Goal: Transaction & Acquisition: Purchase product/service

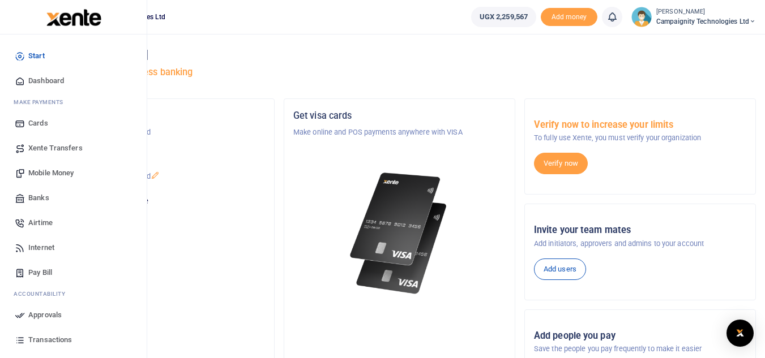
click at [60, 335] on span "Transactions" at bounding box center [50, 340] width 44 height 11
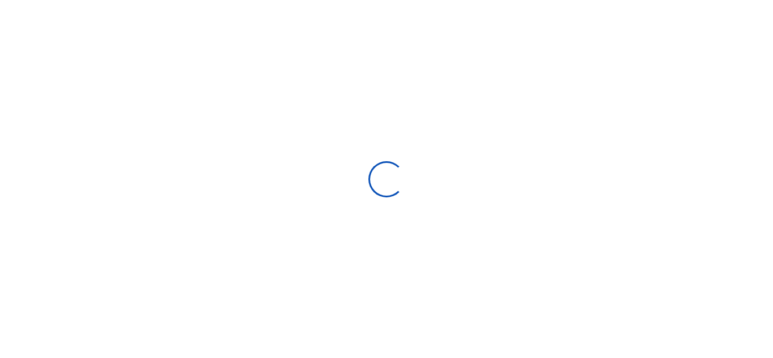
type input "[DATE] - [DATE]"
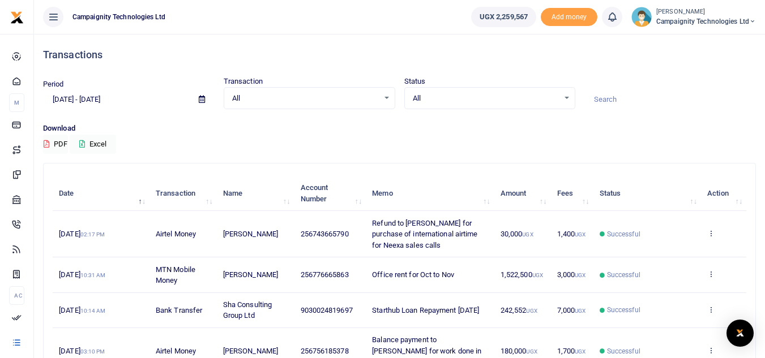
scroll to position [295, 0]
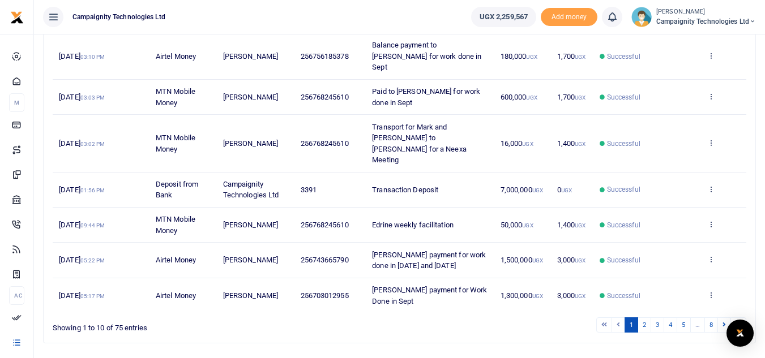
click at [464, 306] on div "Search: Date Transaction Name Account Number Memo Amount Fees Status Action 3rd…" at bounding box center [400, 106] width 712 height 474
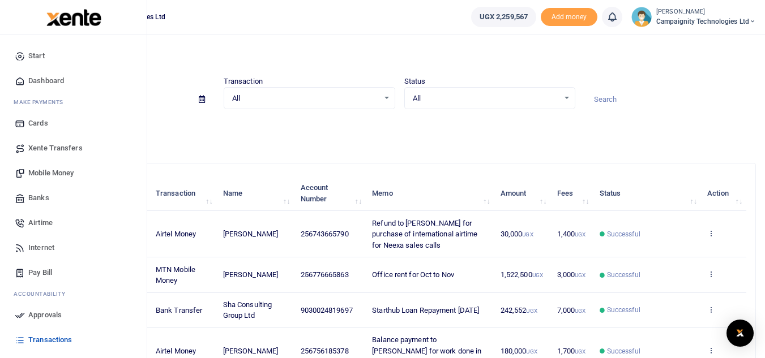
click at [37, 173] on span "Mobile Money" at bounding box center [50, 173] width 45 height 11
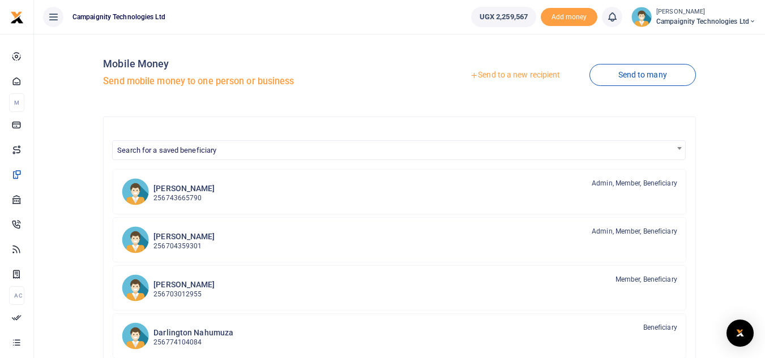
click at [532, 79] on link "Send to a new recipient" at bounding box center [515, 75] width 148 height 20
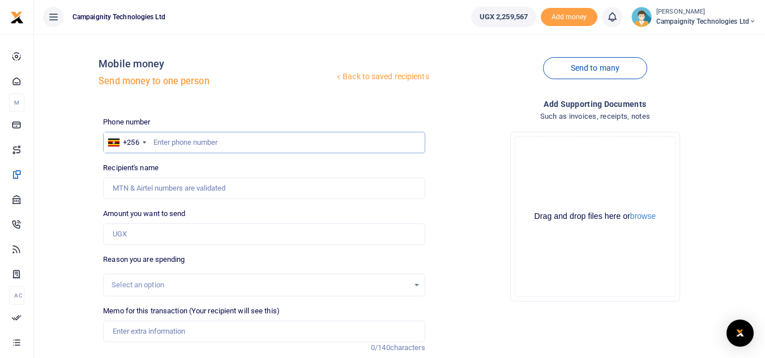
click at [251, 140] on input "text" at bounding box center [264, 143] width 322 height 22
type input "703012955"
click at [177, 229] on input "Amount you want to send" at bounding box center [264, 235] width 322 height 22
type input "[PERSON_NAME]"
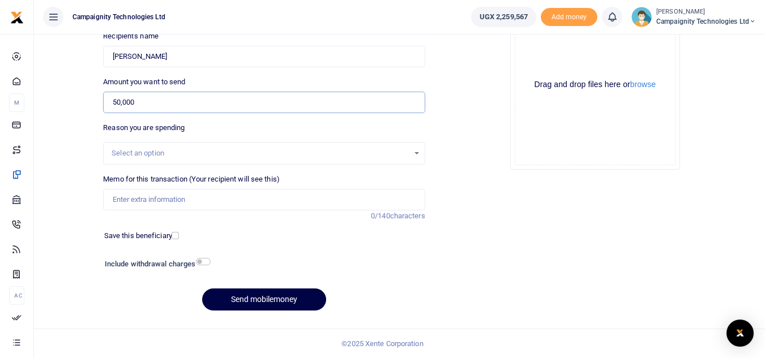
type input "50,000"
click at [192, 203] on input "Memo for this transaction (Your recipient will see this)" at bounding box center [264, 200] width 322 height 22
type input "Sheila weekly facilitation"
click at [259, 295] on button "Send mobilemoney" at bounding box center [264, 300] width 124 height 22
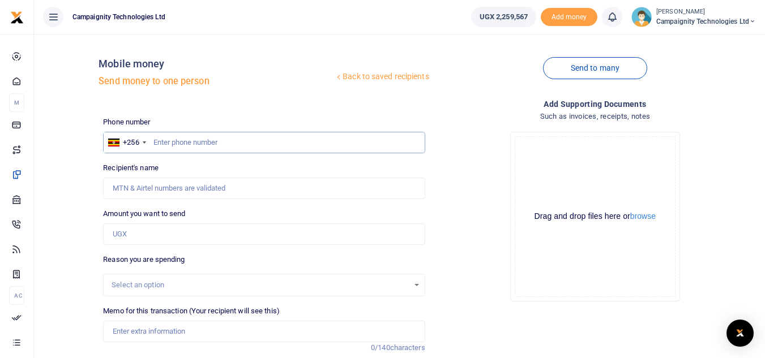
click at [229, 147] on input "text" at bounding box center [264, 143] width 322 height 22
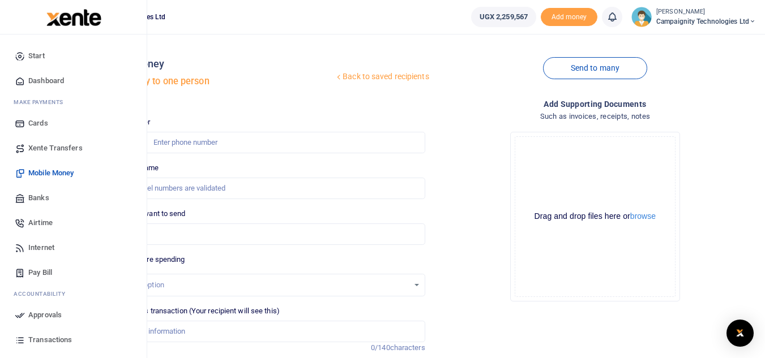
click at [38, 177] on span "Mobile Money" at bounding box center [50, 173] width 45 height 11
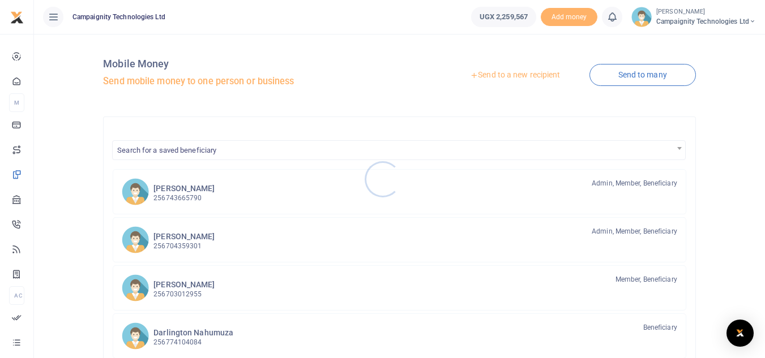
click at [188, 182] on div at bounding box center [382, 179] width 765 height 358
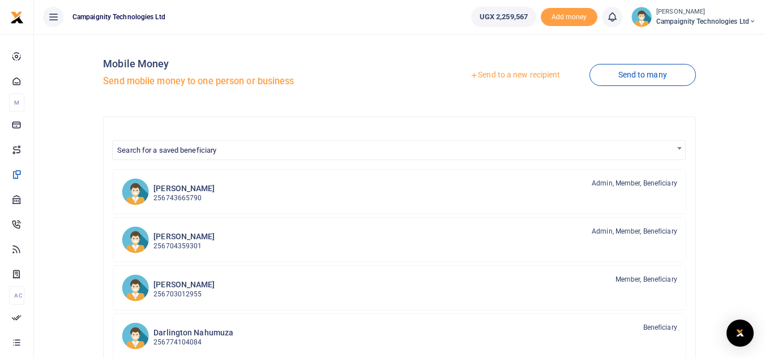
click at [188, 182] on div at bounding box center [382, 179] width 765 height 358
click at [188, 182] on div "Simon Nakibinge 256743665790" at bounding box center [183, 191] width 61 height 26
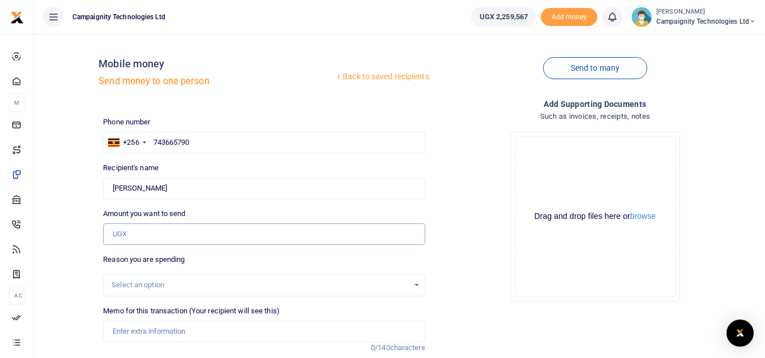
click at [146, 232] on input "Amount you want to send" at bounding box center [264, 235] width 322 height 22
click at [274, 147] on input "743665790" at bounding box center [264, 143] width 322 height 22
type input "7"
drag, startPoint x: 274, startPoint y: 147, endPoint x: 376, endPoint y: 58, distance: 135.7
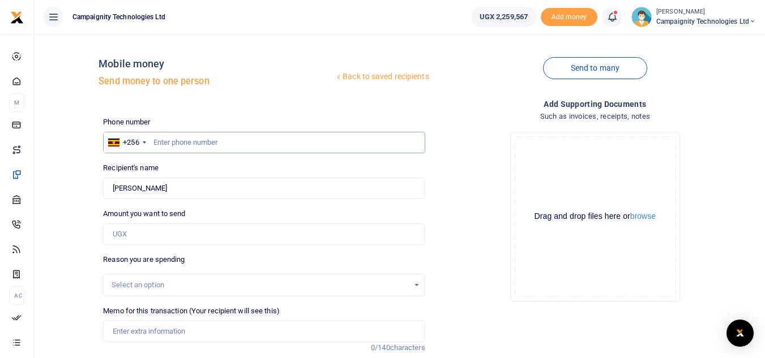
click at [376, 58] on div "Back to saved recipients Mobile money Send money to one person Send to many Pho…" at bounding box center [430, 237] width 662 height 388
paste input "740 013303"
click at [171, 143] on input "740 013303" at bounding box center [264, 143] width 322 height 22
click at [158, 144] on input "740013303" at bounding box center [264, 143] width 322 height 22
type input "740013303"
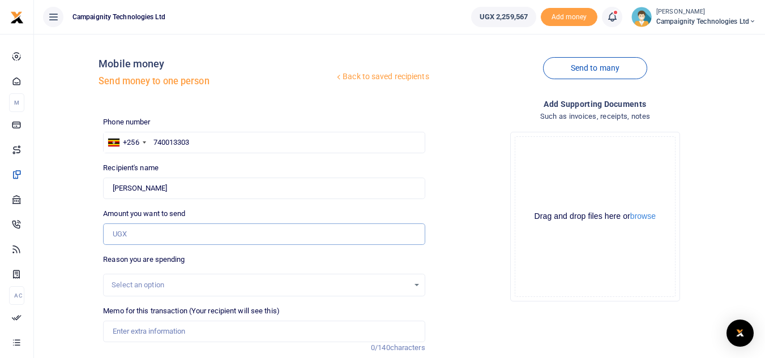
click at [144, 229] on input "Amount you want to send" at bounding box center [264, 235] width 322 height 22
type input "Campaignity Ltd"
click at [261, 189] on input "Found" at bounding box center [264, 189] width 322 height 22
click at [164, 230] on input "Amount you want to send" at bounding box center [264, 235] width 322 height 22
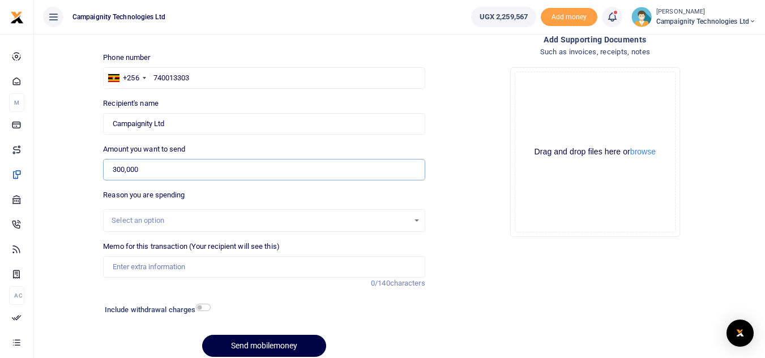
type input "300,000"
click at [232, 268] on input "Memo for this transaction (Your recipient will see this)" at bounding box center [264, 267] width 322 height 22
type input "sent to campaignity airtel support line for mm transactions"
click at [272, 340] on button "Send mobilemoney" at bounding box center [264, 346] width 124 height 22
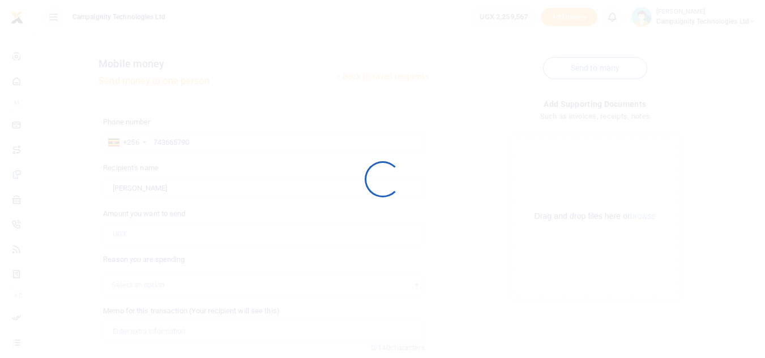
scroll to position [65, 0]
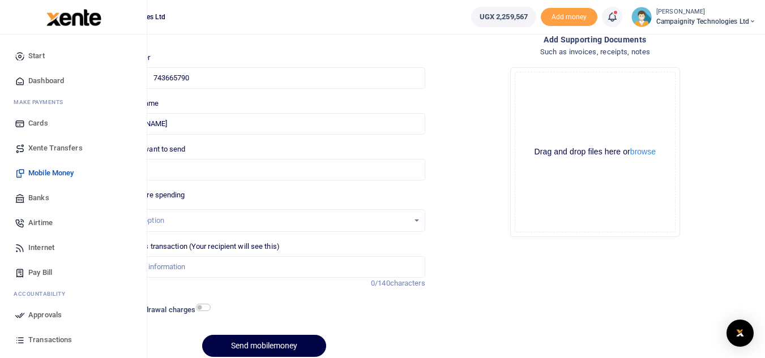
click at [38, 316] on span "Approvals" at bounding box center [44, 315] width 33 height 11
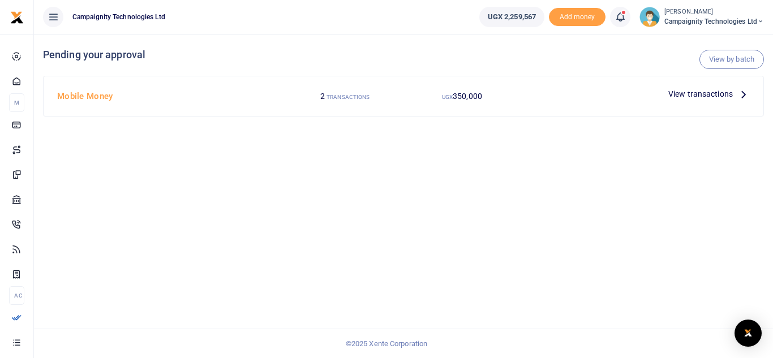
click at [699, 91] on div at bounding box center [386, 179] width 773 height 358
click at [699, 91] on span "View transactions" at bounding box center [701, 94] width 65 height 12
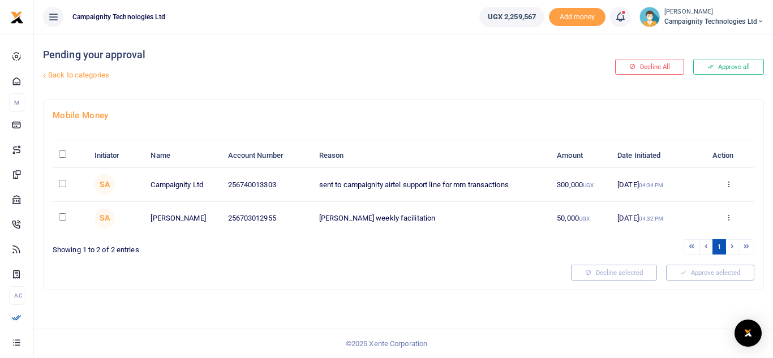
click at [726, 70] on button "Approve all" at bounding box center [729, 67] width 71 height 16
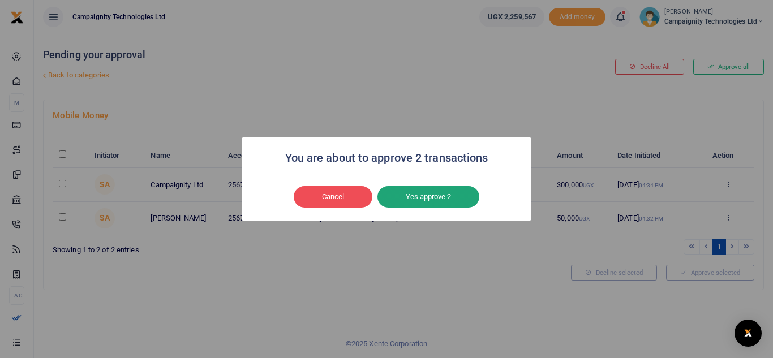
click at [429, 202] on button "Yes approve 2" at bounding box center [429, 197] width 102 height 22
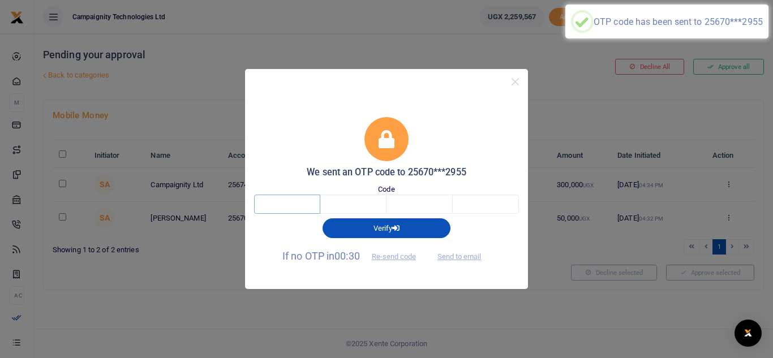
click at [303, 207] on input "text" at bounding box center [287, 204] width 66 height 19
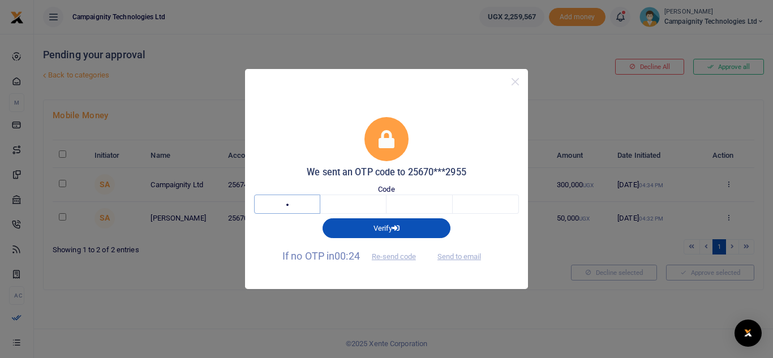
type input "4"
type input "5"
type input "3"
